Goal: Transaction & Acquisition: Purchase product/service

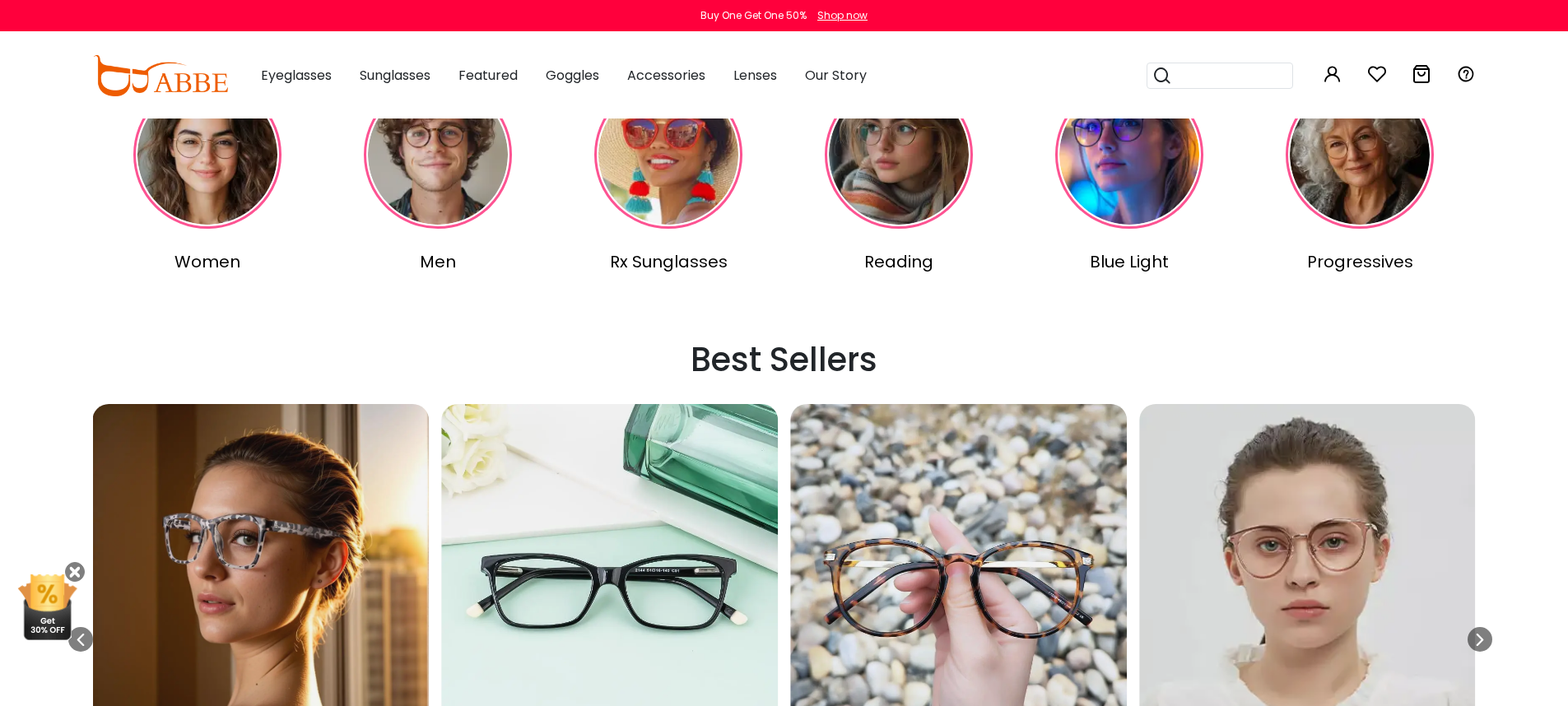
scroll to position [456, 0]
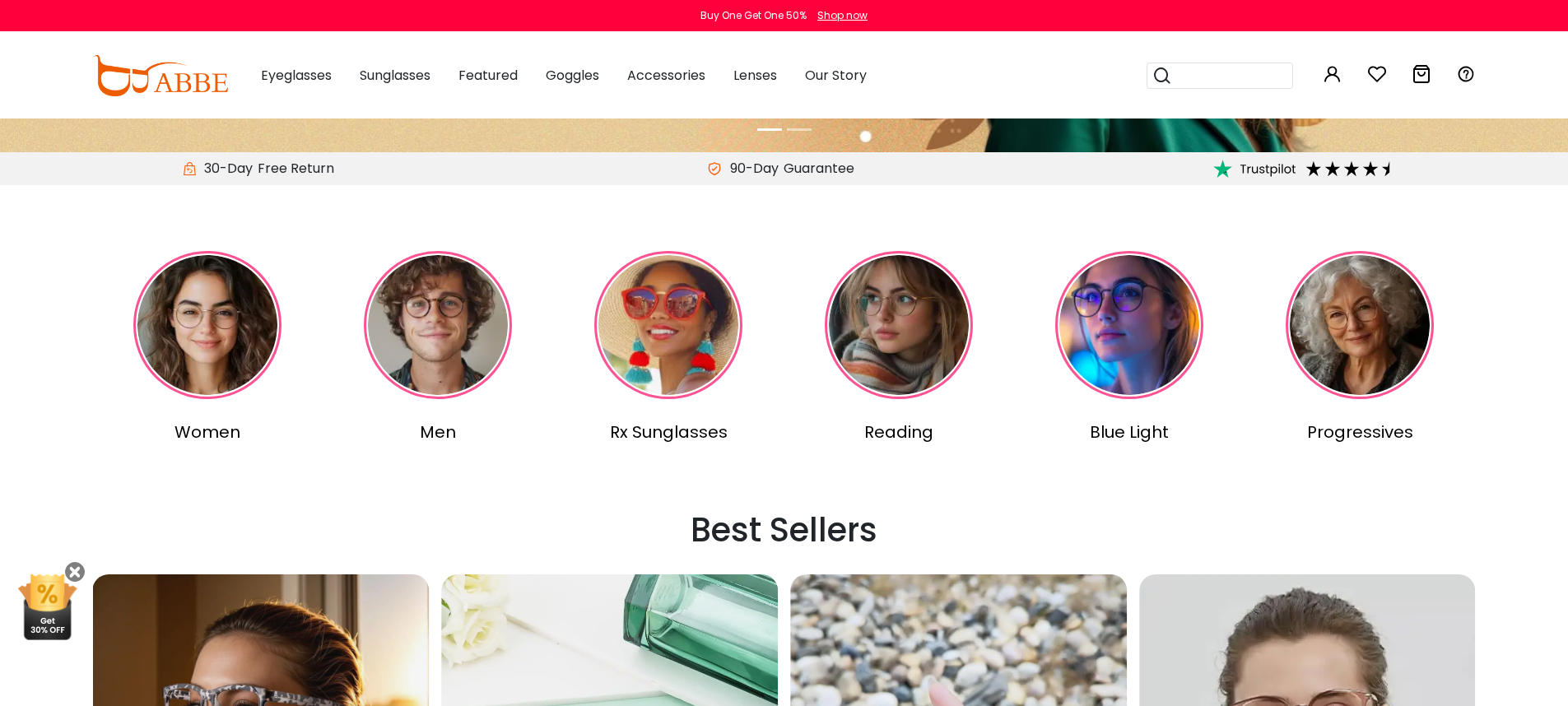
click at [199, 346] on img at bounding box center [207, 324] width 148 height 148
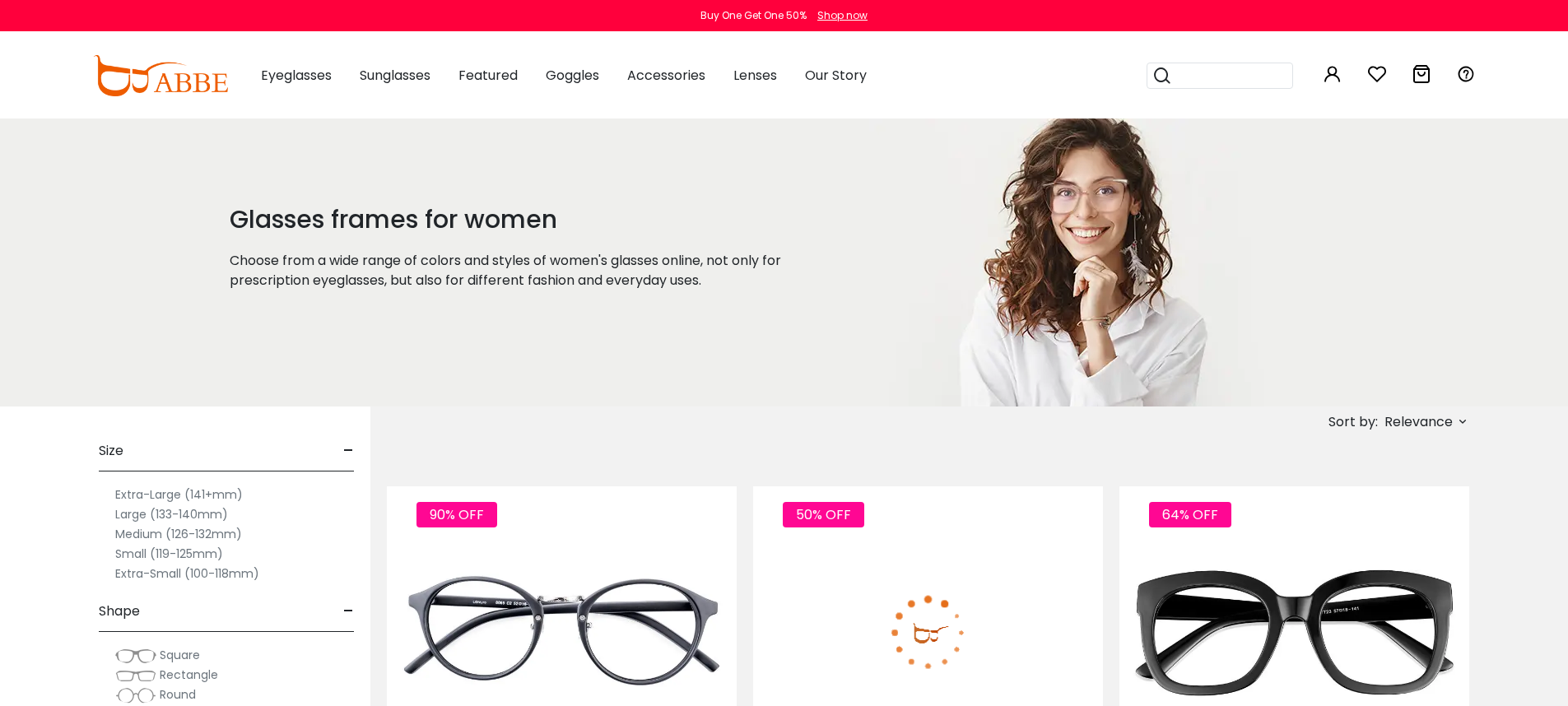
click at [892, 635] on img at bounding box center [928, 633] width 350 height 175
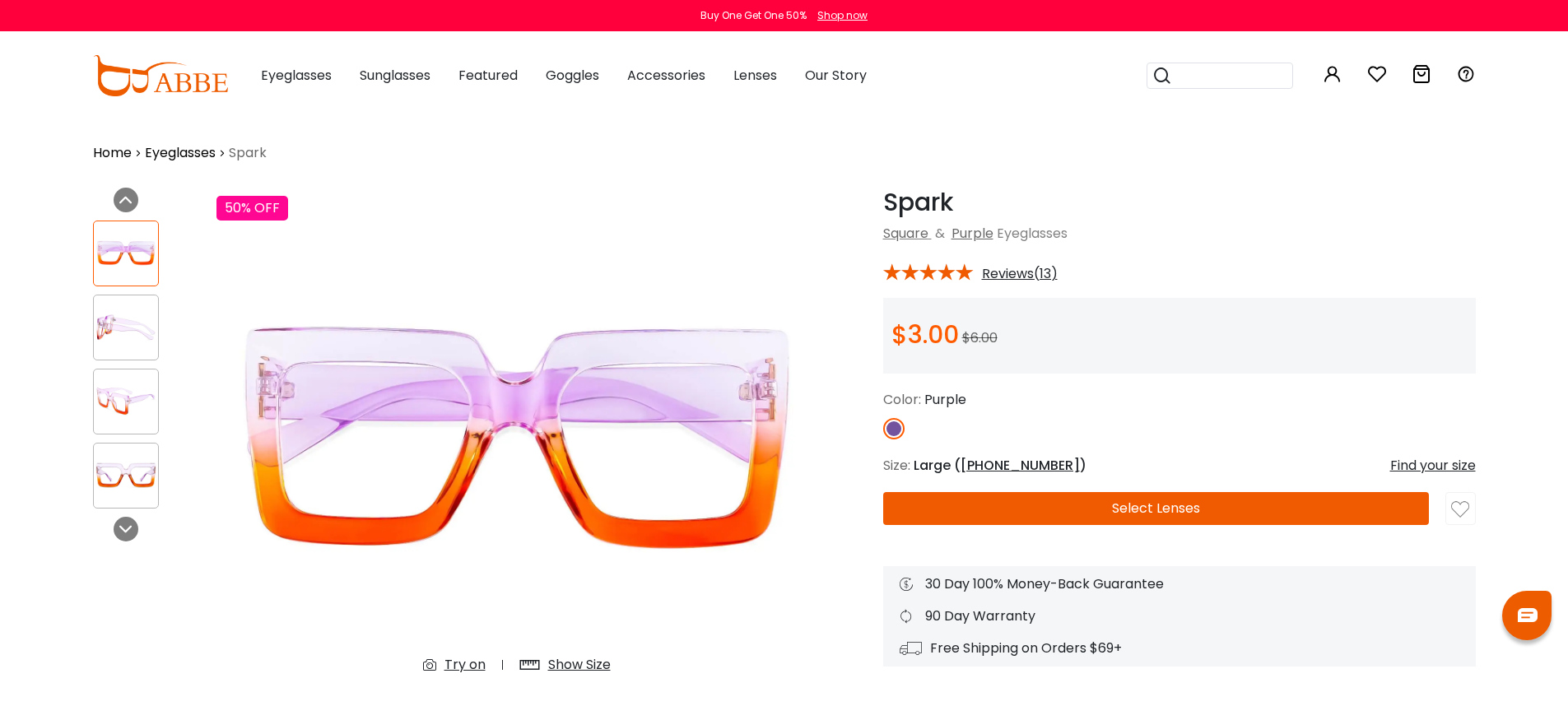
click at [1095, 513] on button "Select Lenses" at bounding box center [1157, 508] width 546 height 33
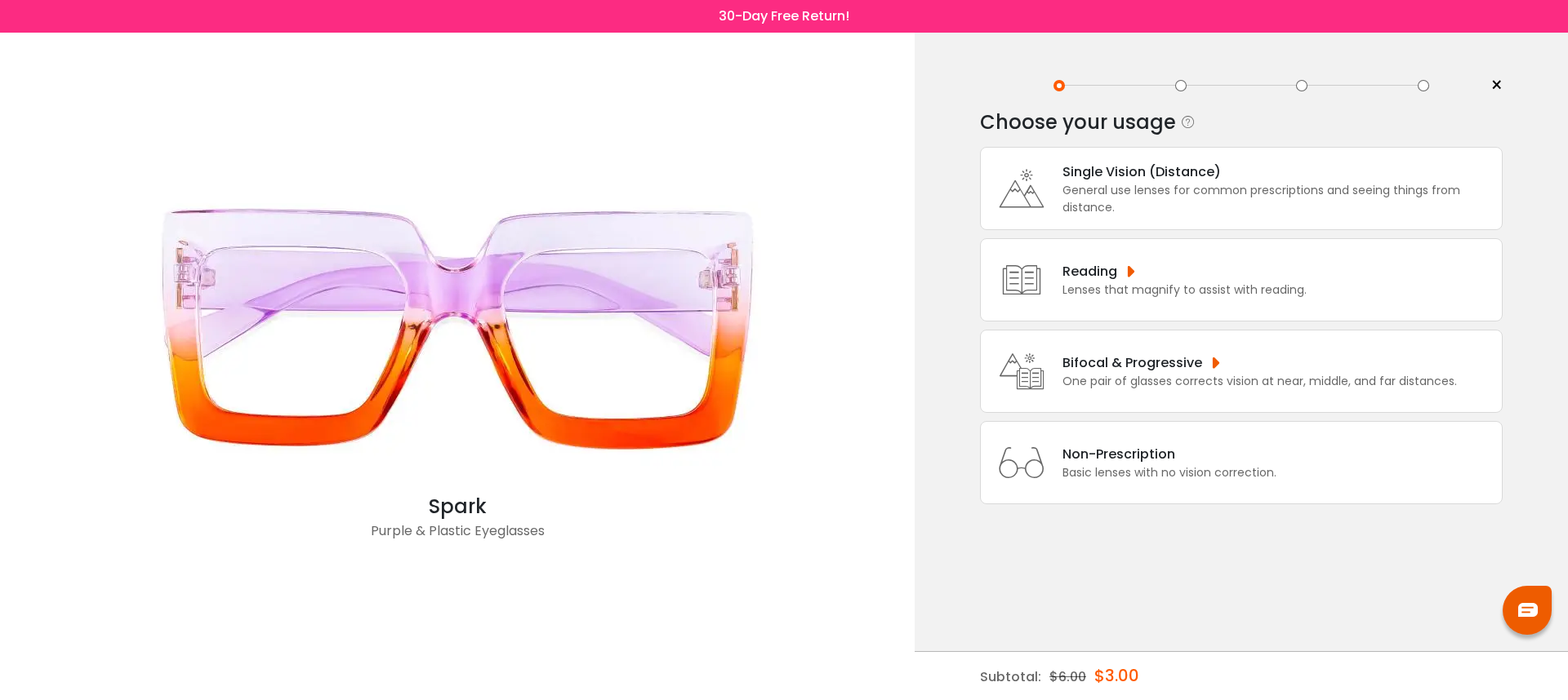
click at [1234, 210] on div "General use lenses for common prescriptions and seeing things from distance." at bounding box center [1278, 199] width 432 height 34
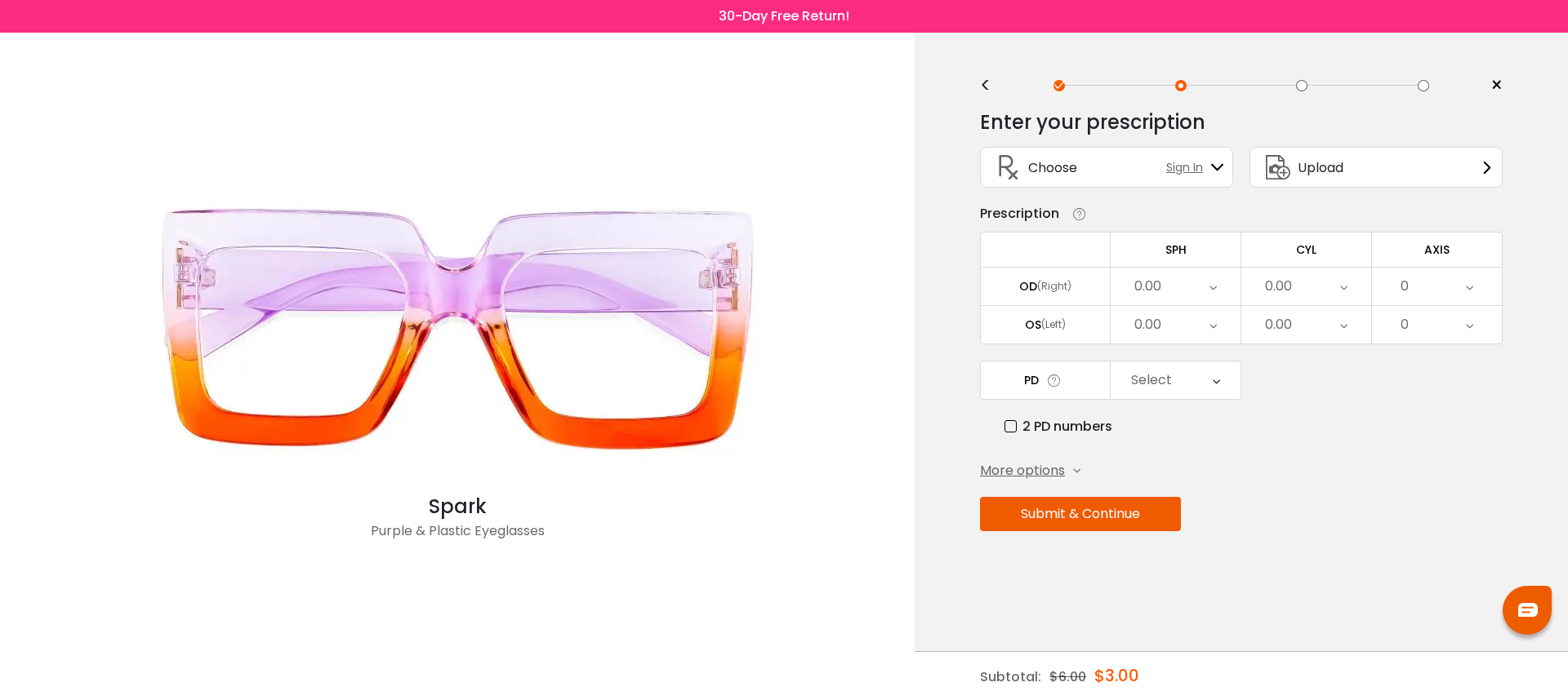
click at [1323, 174] on span "Upload" at bounding box center [1320, 167] width 46 height 21
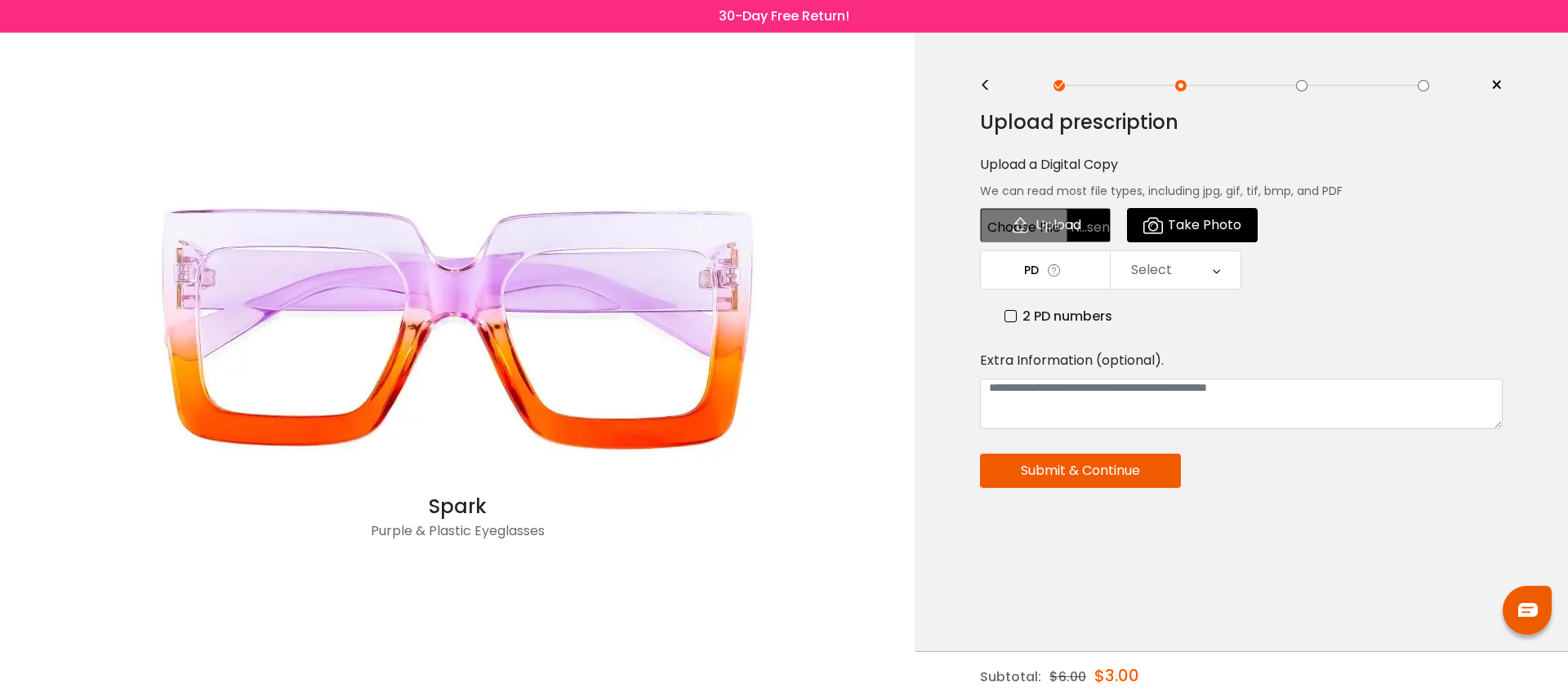
click at [1042, 226] on input "file" at bounding box center [1045, 226] width 130 height 34
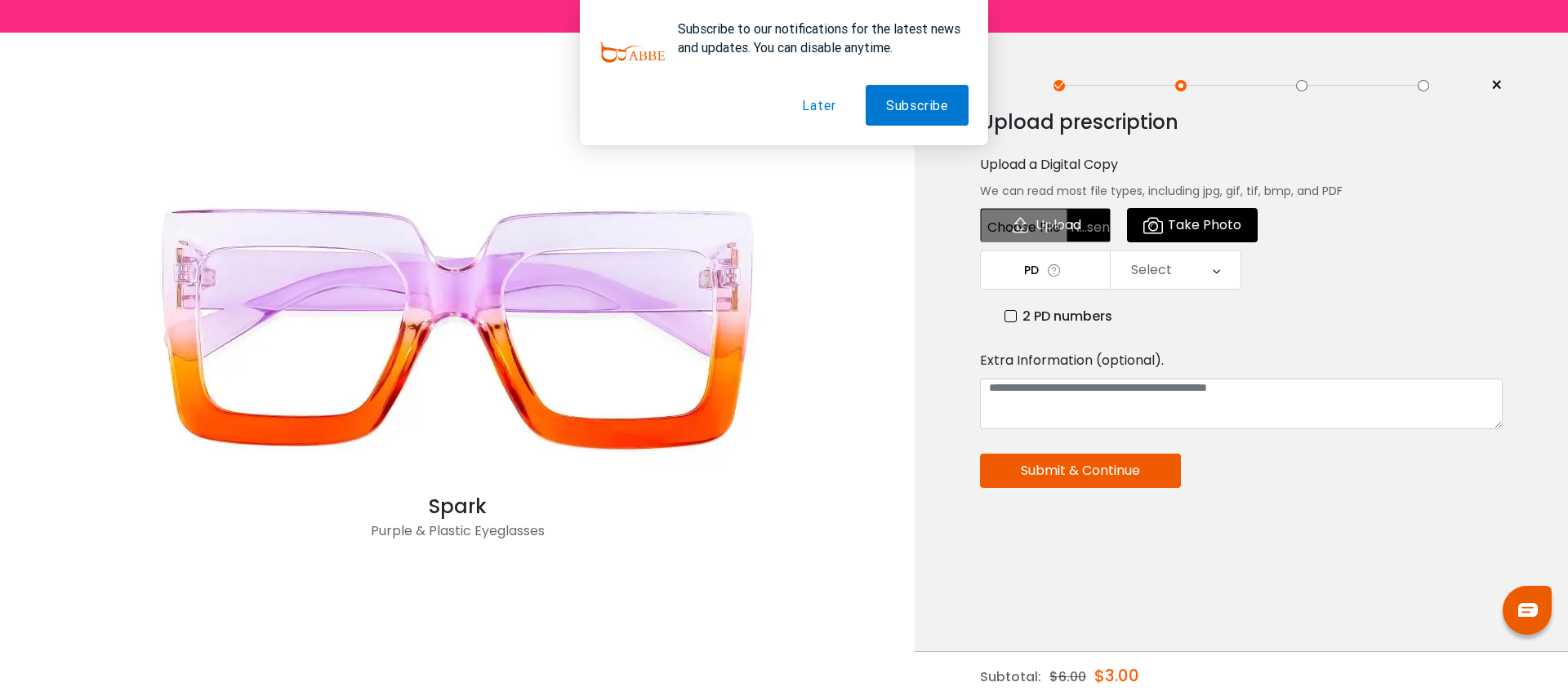
type input "**********"
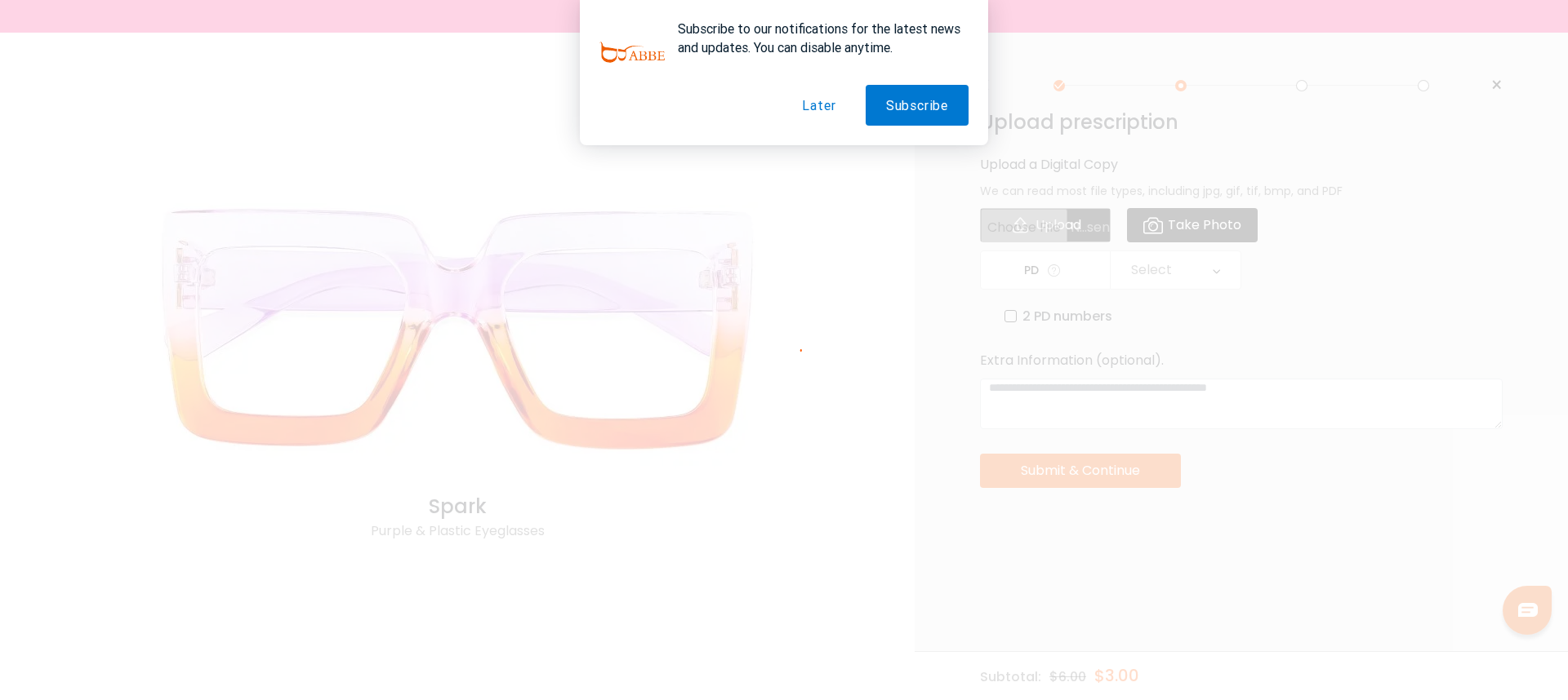
click at [821, 105] on button "Later" at bounding box center [818, 104] width 75 height 40
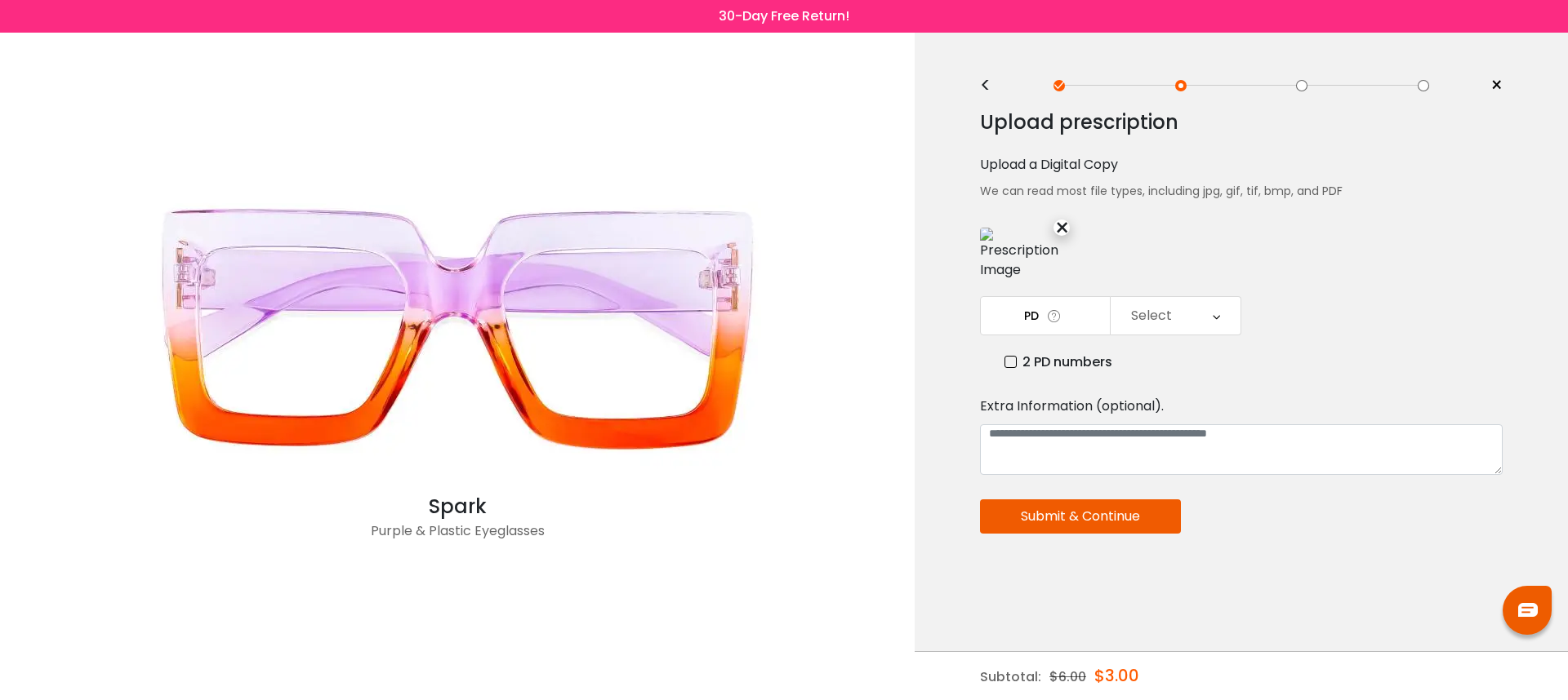
click at [1150, 251] on div "Upload prescription Upload a Digital Copy We can read most file types, includin…" at bounding box center [1241, 389] width 522 height 582
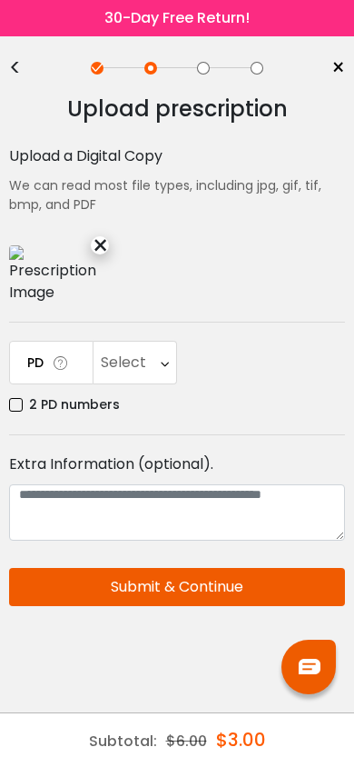
click at [100, 244] on div "×" at bounding box center [100, 245] width 18 height 18
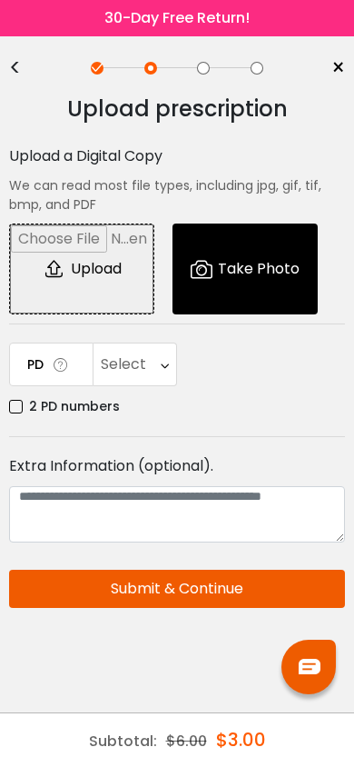
click at [95, 278] on input "file" at bounding box center [81, 268] width 143 height 89
type input "**********"
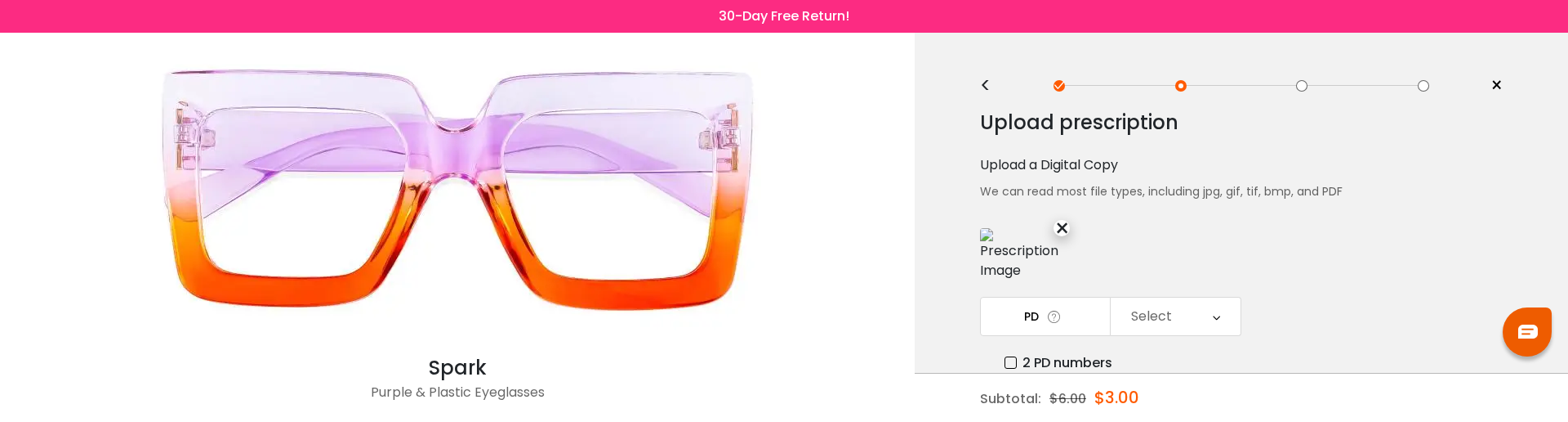
click at [1065, 229] on div "×" at bounding box center [1062, 228] width 16 height 16
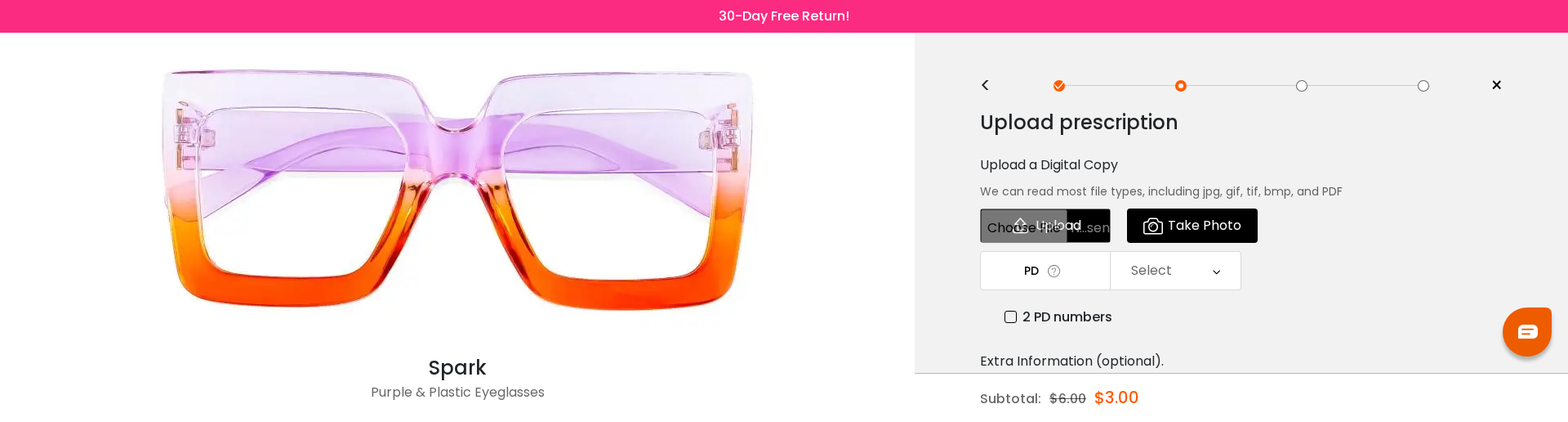
click at [1065, 229] on input "file" at bounding box center [1045, 226] width 130 height 34
type input "**********"
